Goal: Book appointment/travel/reservation

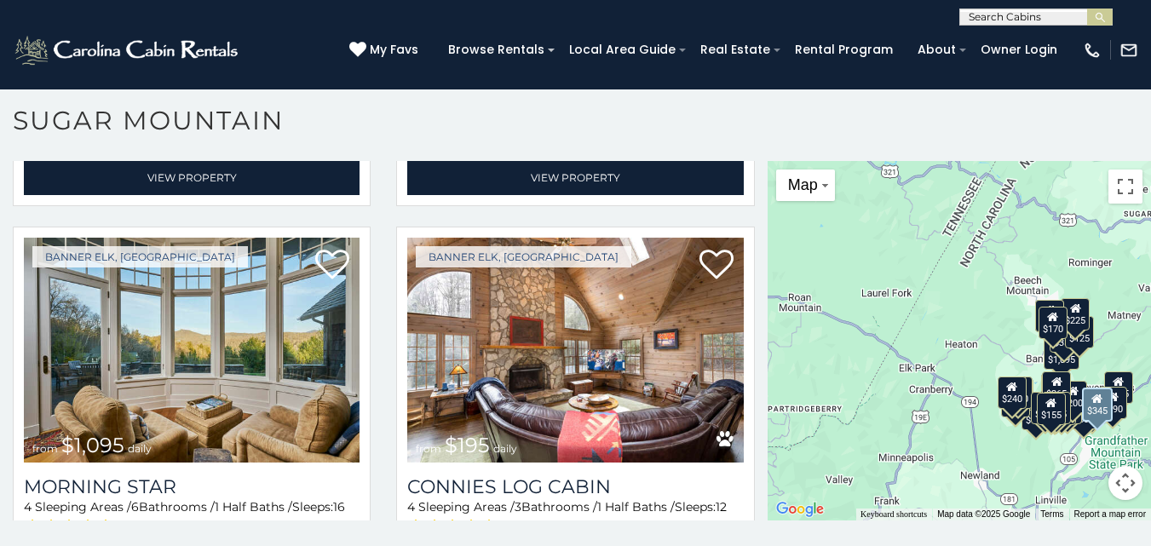
scroll to position [2776, 0]
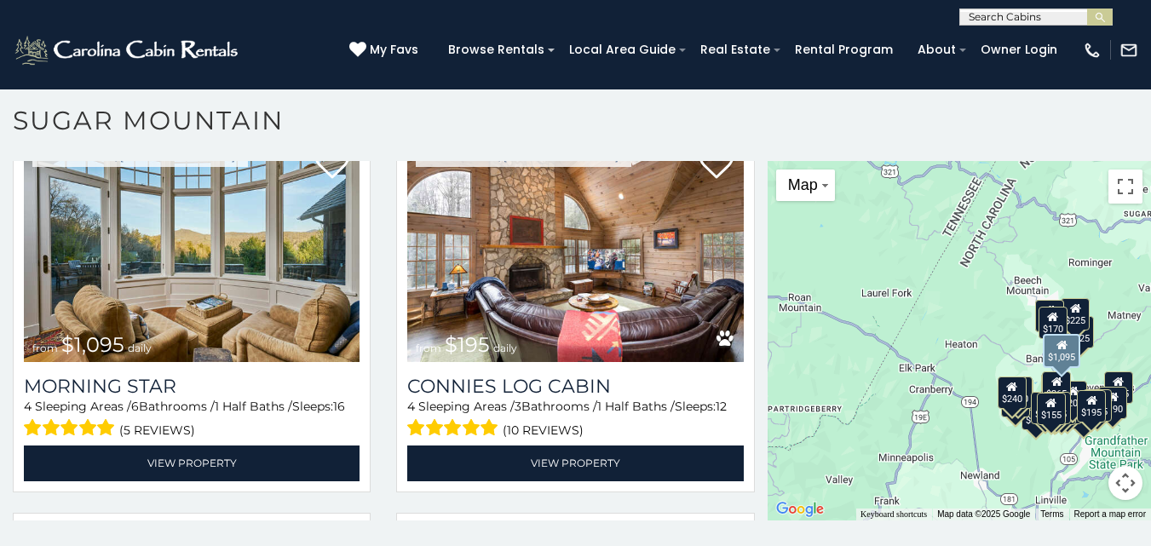
click at [246, 301] on img at bounding box center [192, 249] width 336 height 225
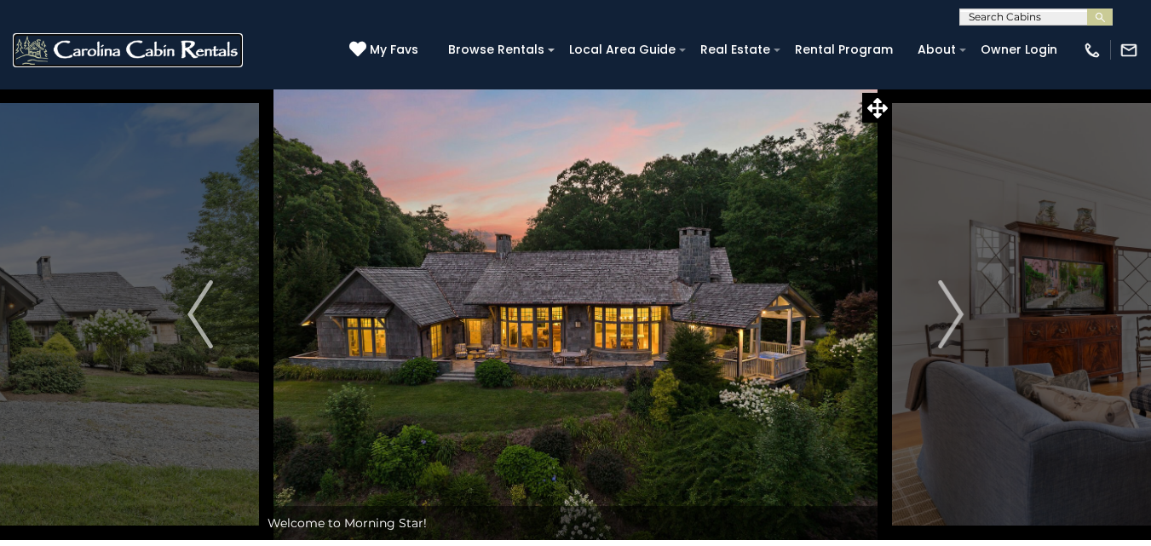
click at [152, 56] on img at bounding box center [128, 50] width 230 height 34
